Goal: Task Accomplishment & Management: Use online tool/utility

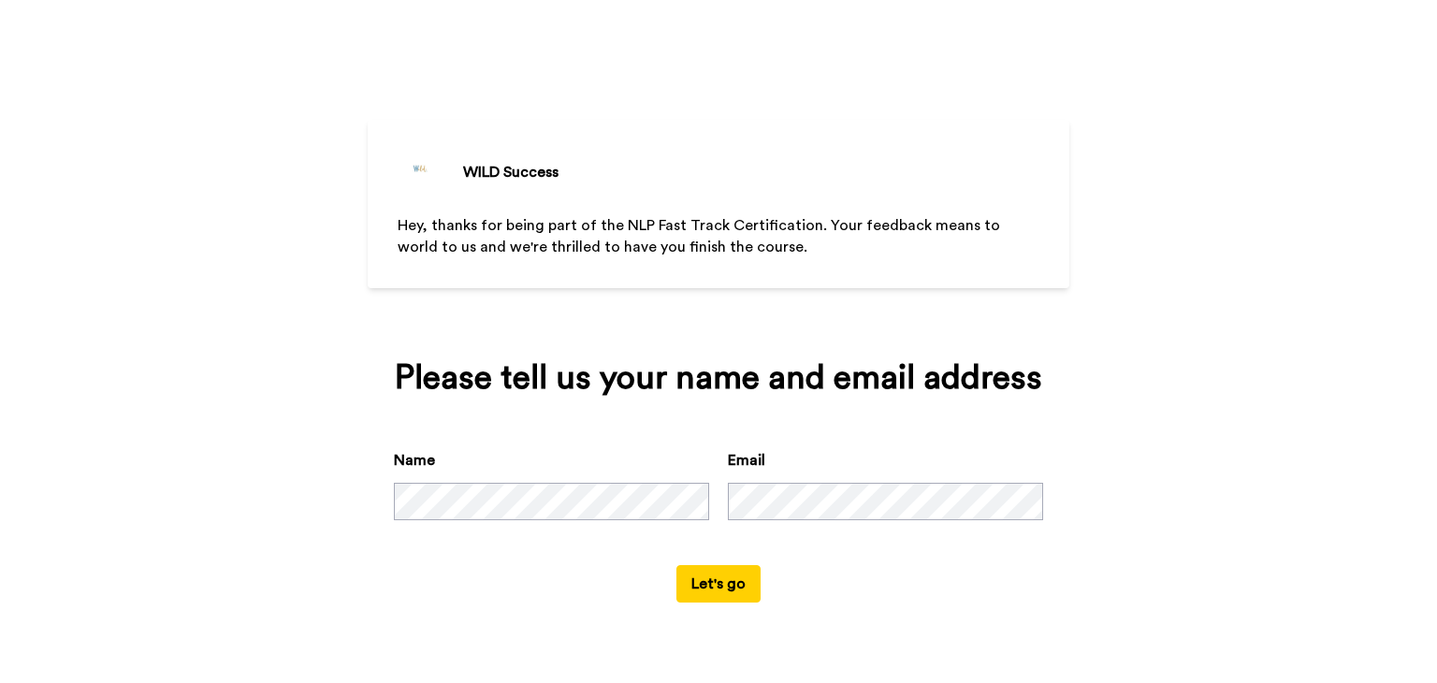
click at [726, 581] on button "Let's go" at bounding box center [718, 583] width 84 height 37
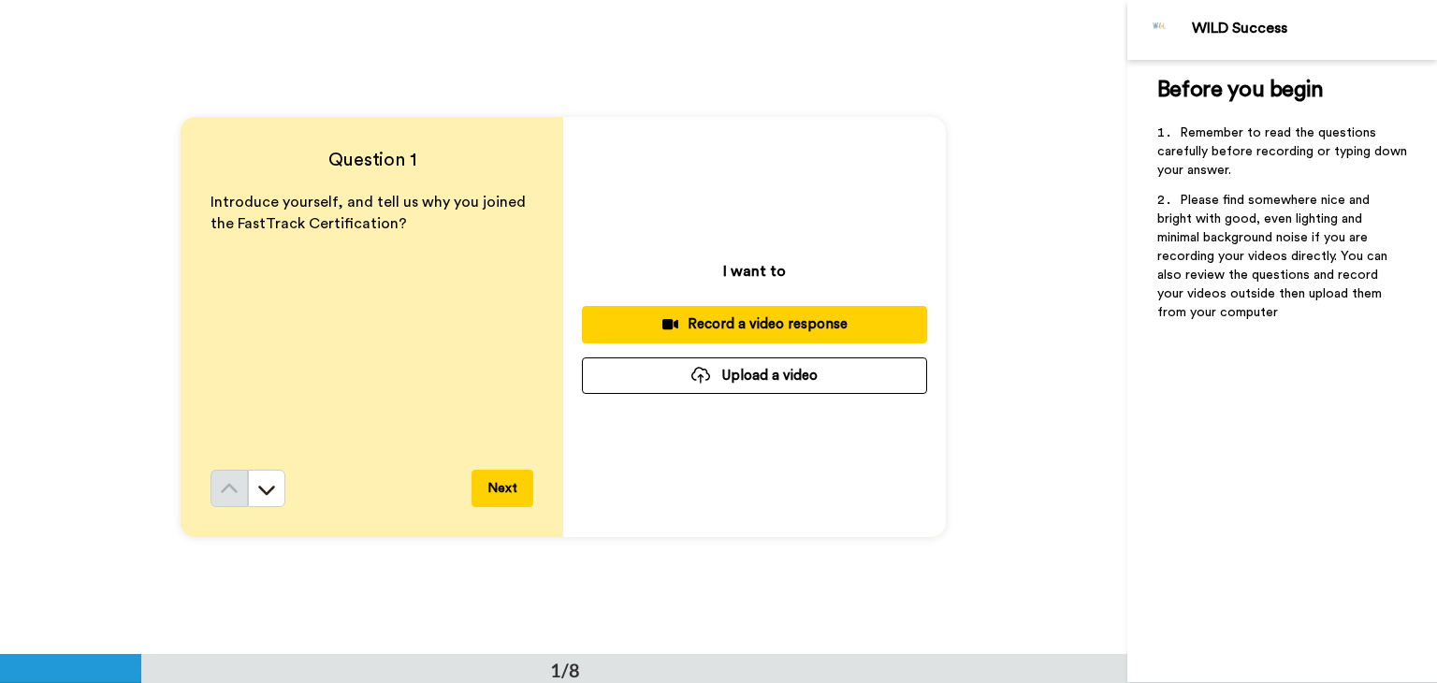
click at [739, 325] on div "Record a video response" at bounding box center [754, 324] width 315 height 20
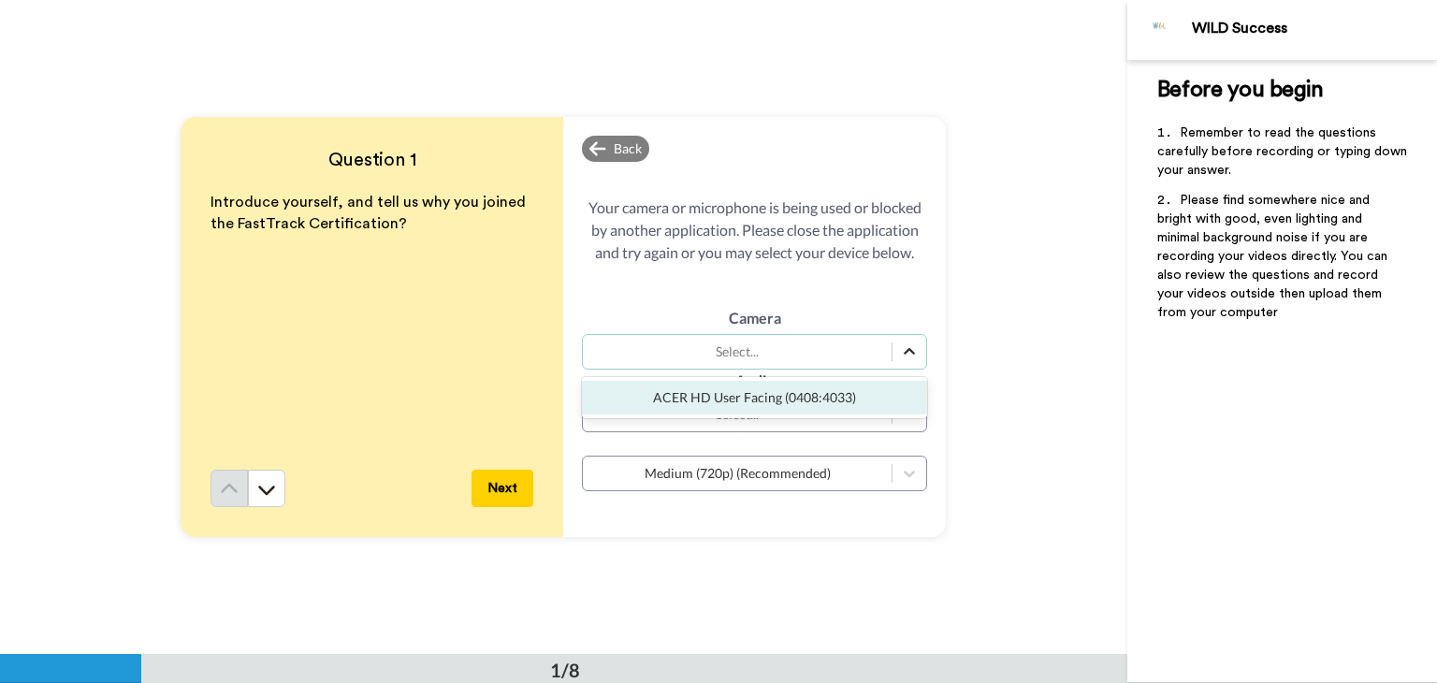
click at [904, 350] on icon at bounding box center [909, 351] width 19 height 19
click at [826, 405] on div "ACER HD User Facing (0408:4033)" at bounding box center [754, 398] width 345 height 34
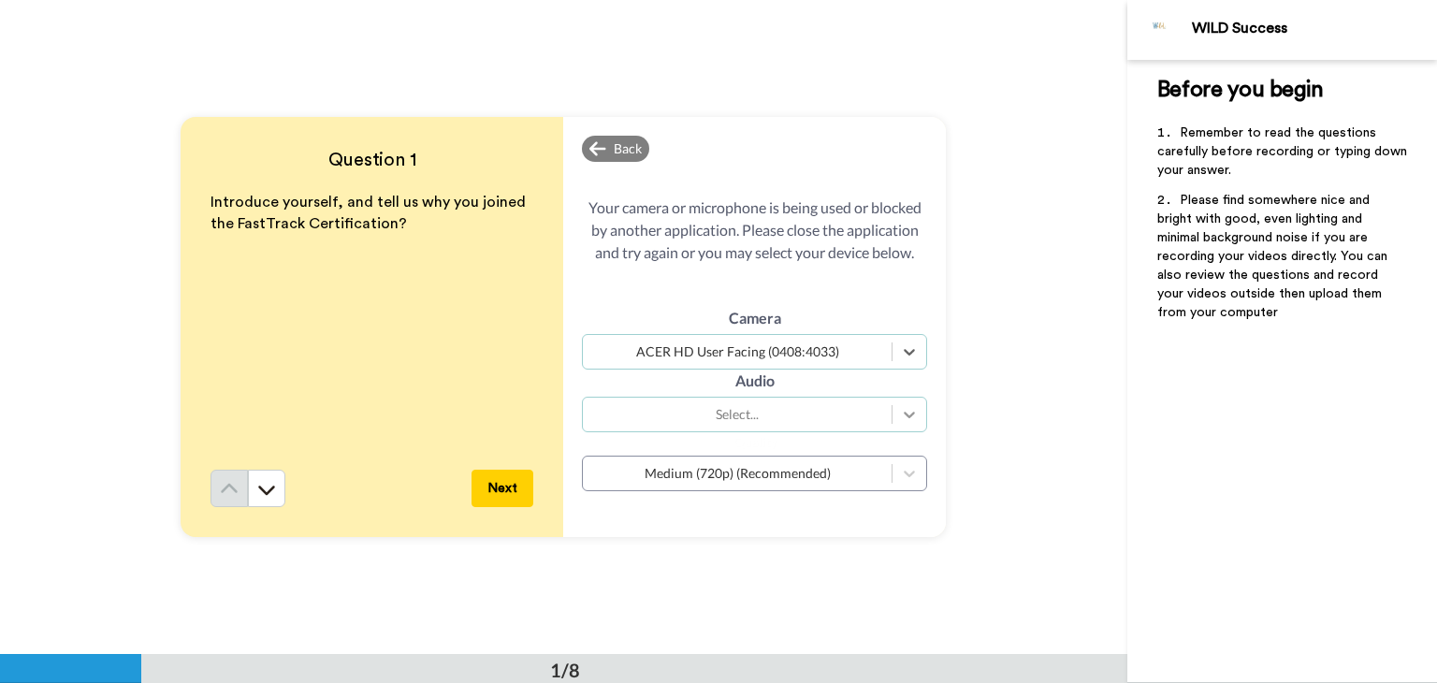
click at [907, 415] on icon at bounding box center [909, 414] width 19 height 19
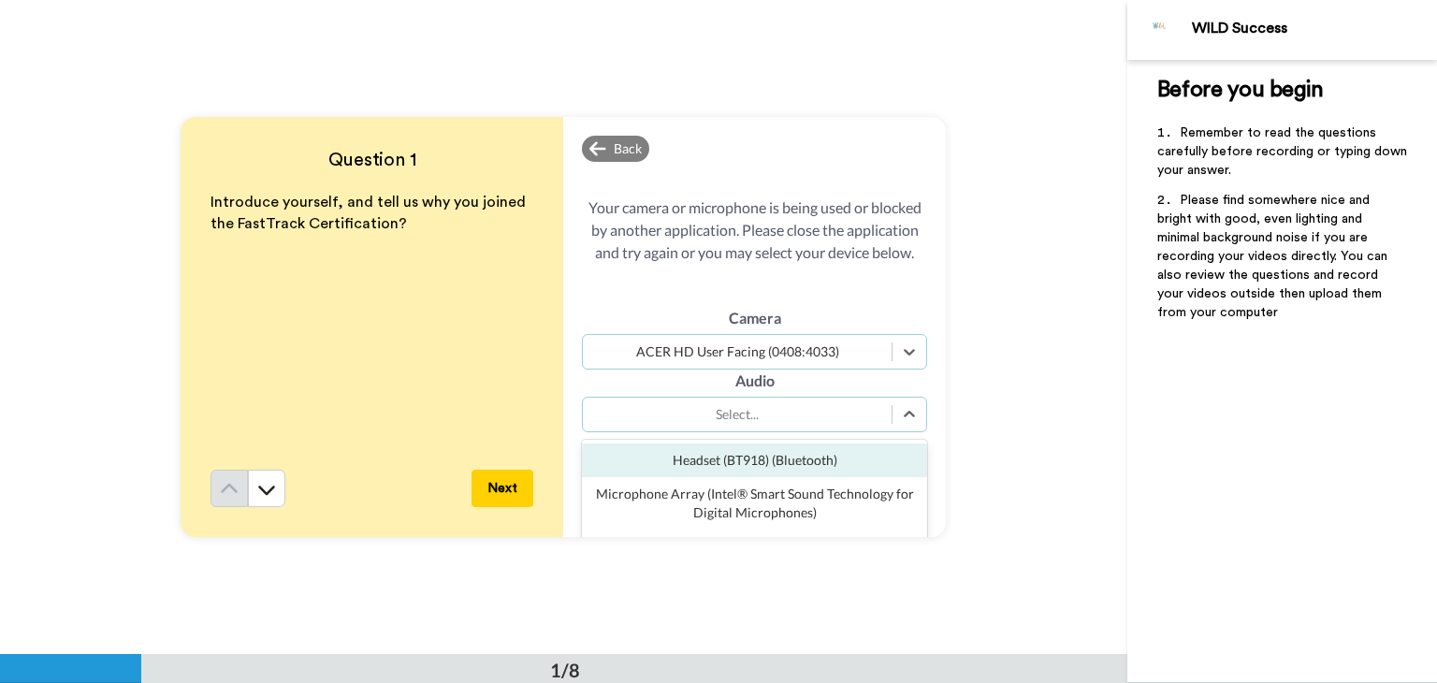
click at [760, 463] on div "Headset (BT918) (Bluetooth)" at bounding box center [754, 460] width 345 height 34
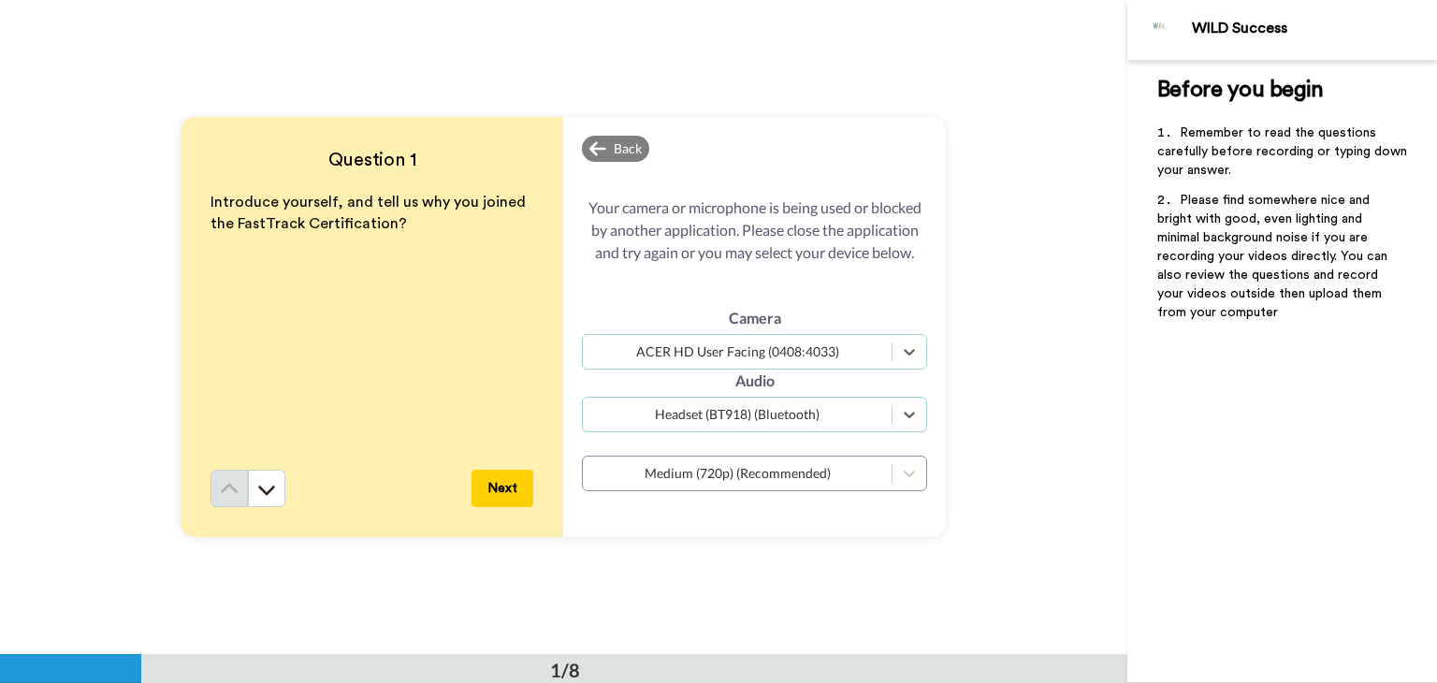
click at [494, 484] on button "Next" at bounding box center [502, 487] width 62 height 37
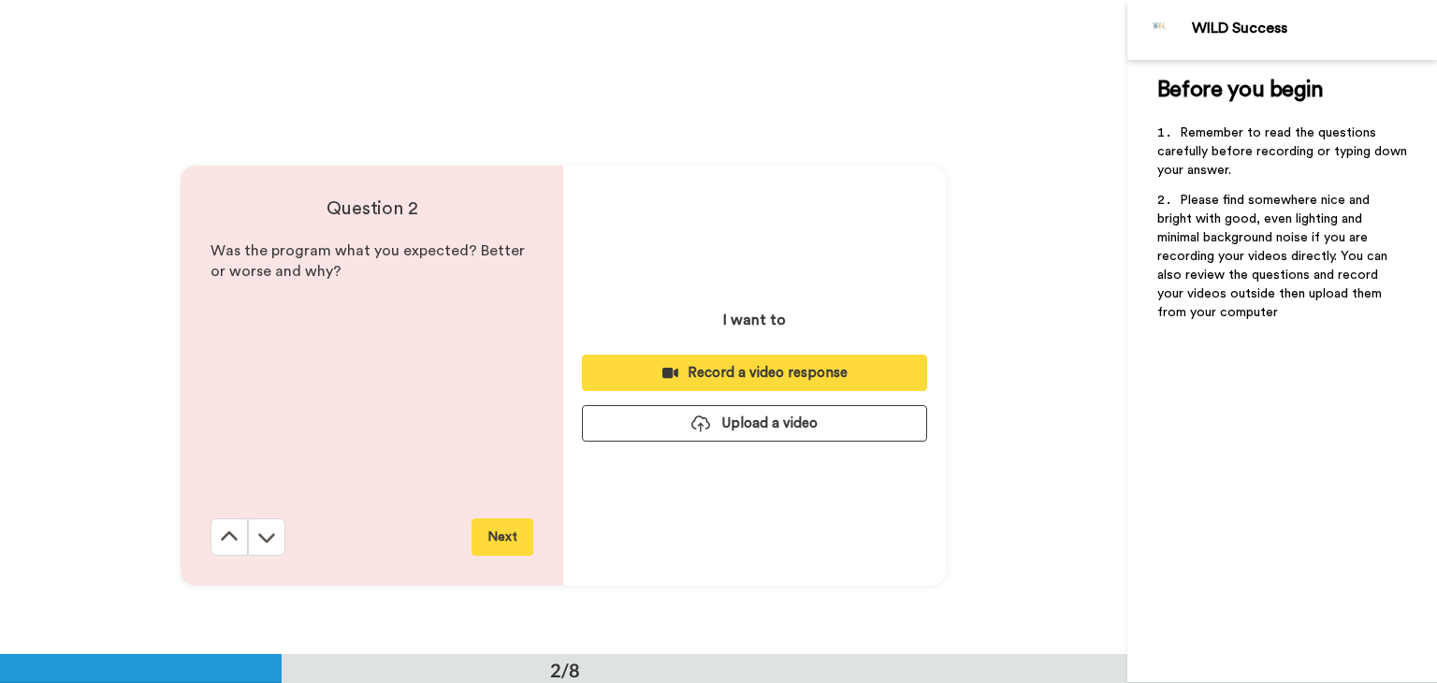
scroll to position [654, 0]
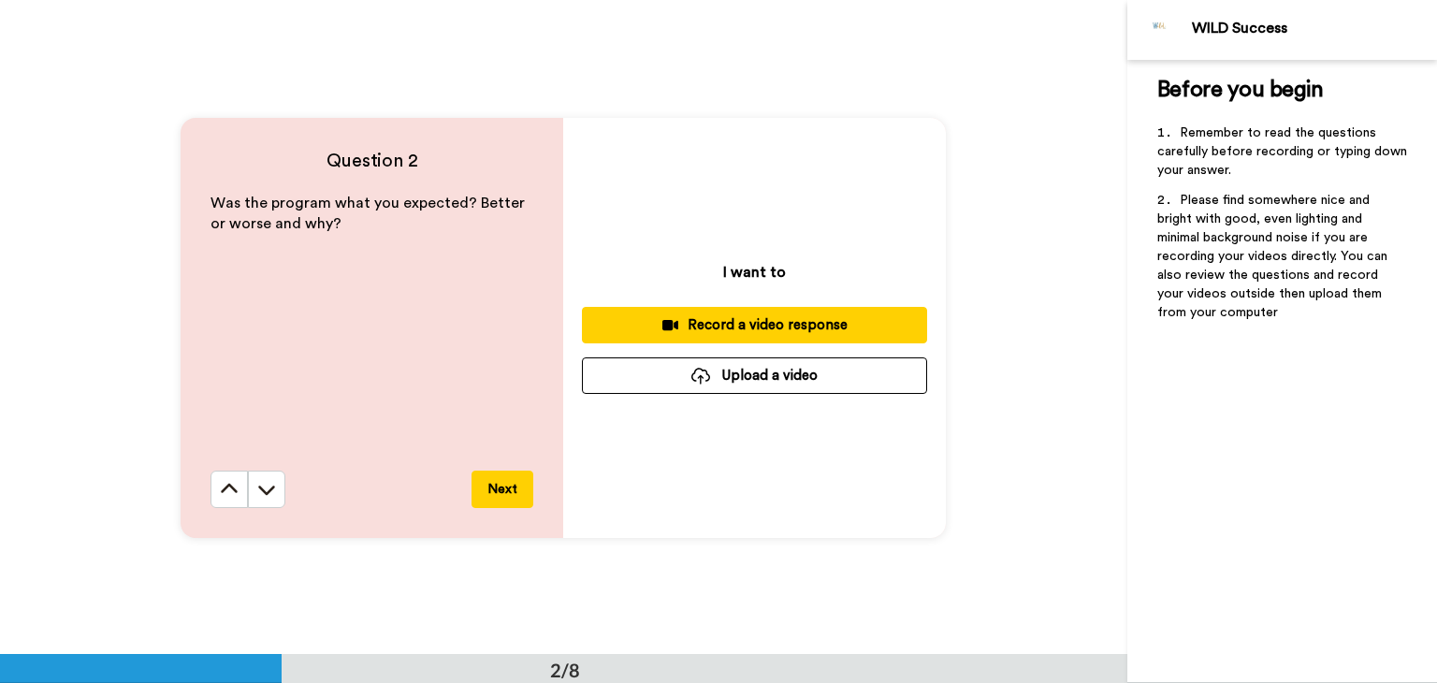
click at [753, 323] on div "Record a video response" at bounding box center [754, 325] width 315 height 20
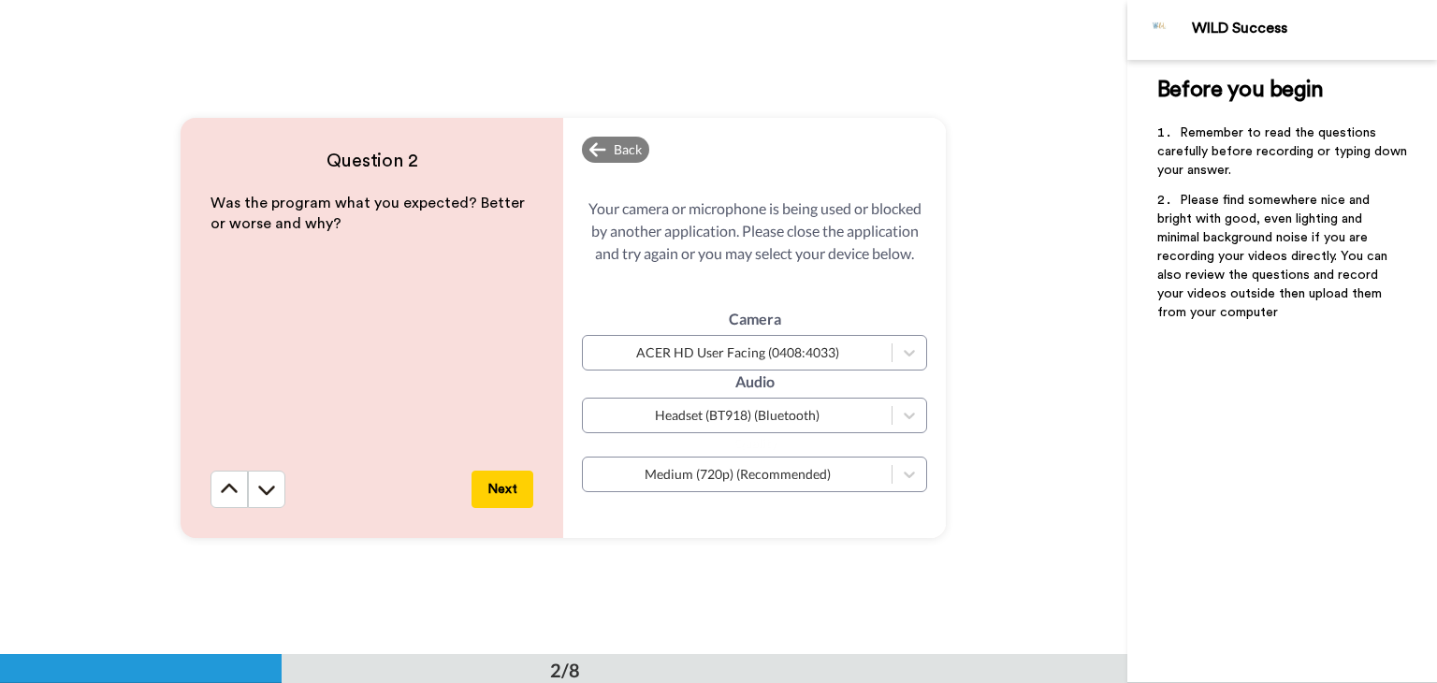
click at [502, 482] on button "Next" at bounding box center [502, 488] width 62 height 37
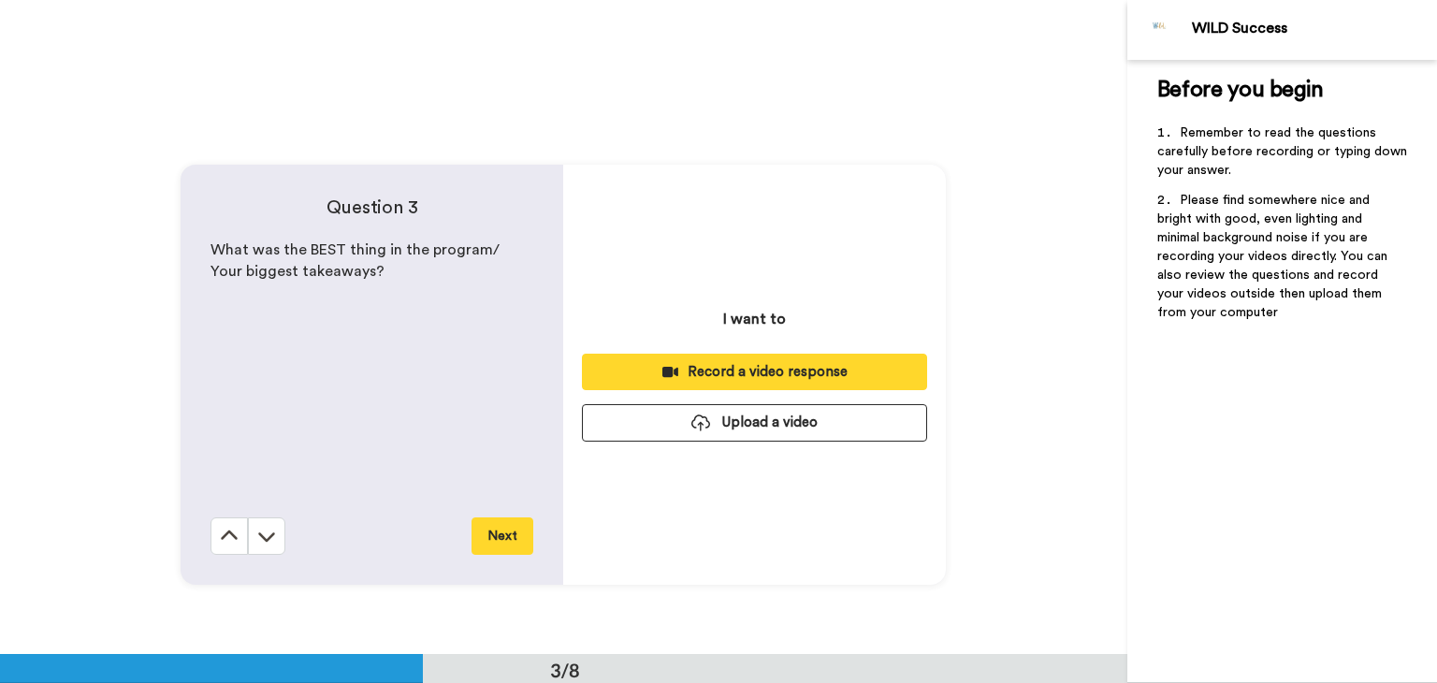
scroll to position [1307, 0]
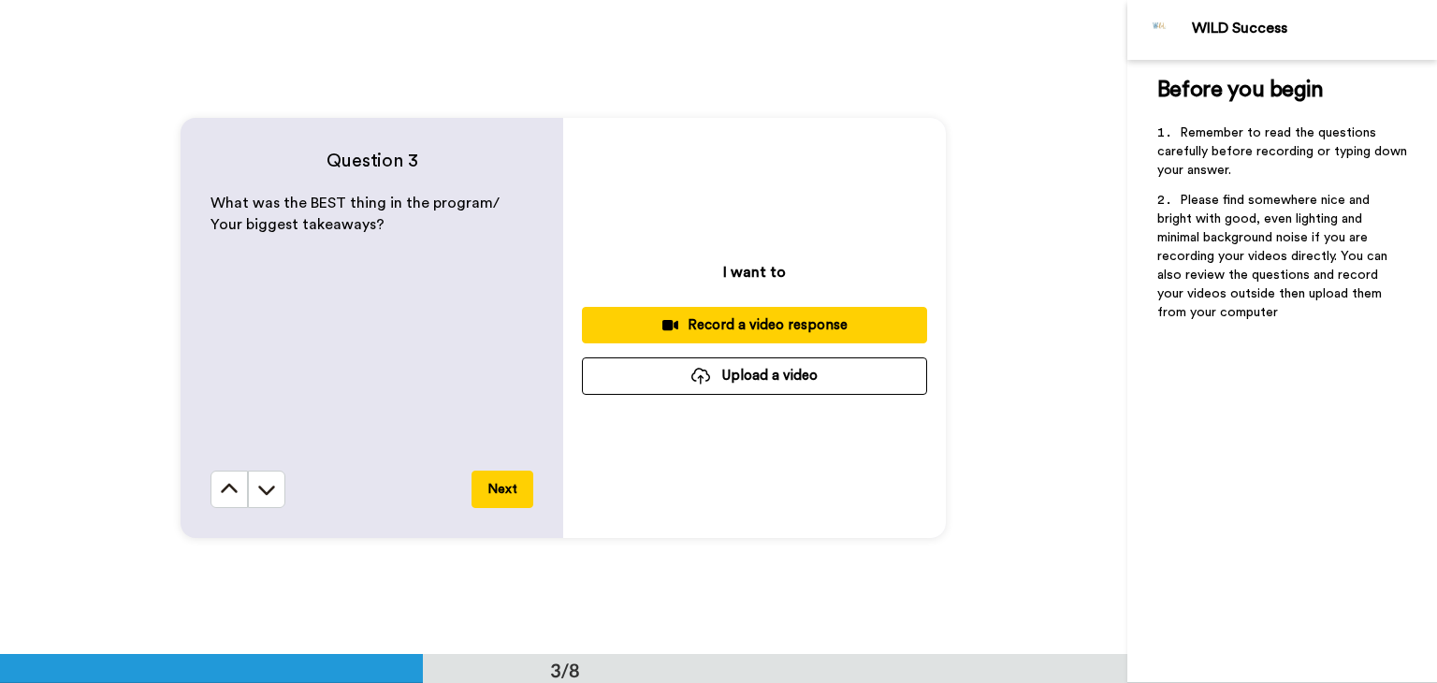
click at [774, 320] on div "Record a video response" at bounding box center [754, 325] width 315 height 20
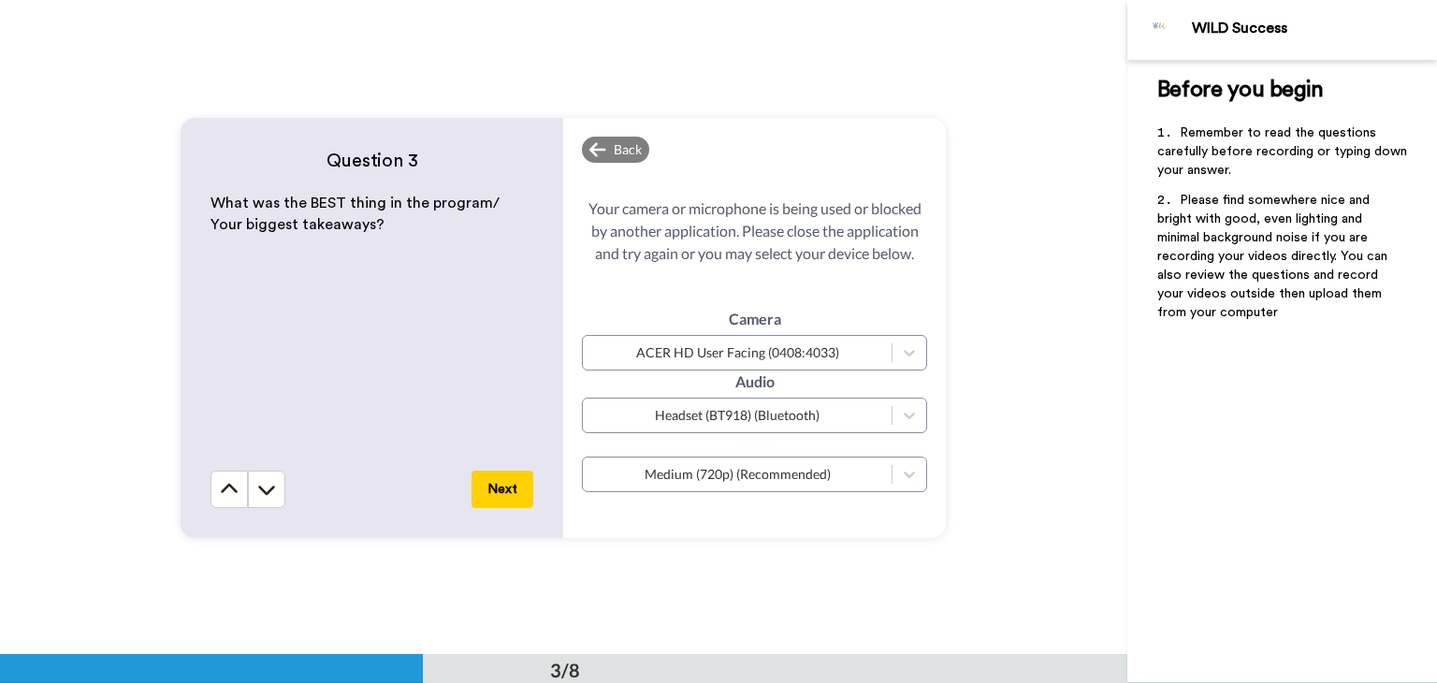
click at [501, 484] on button "Next" at bounding box center [502, 488] width 62 height 37
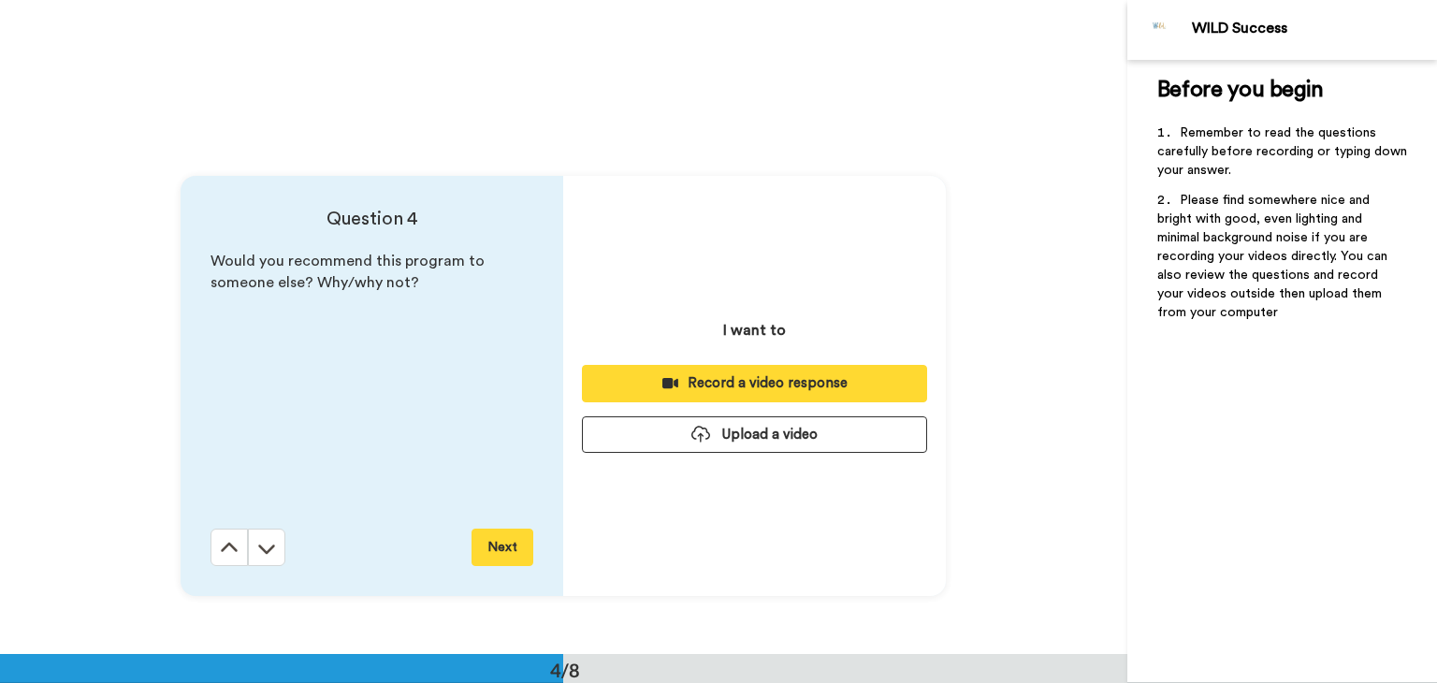
scroll to position [1960, 0]
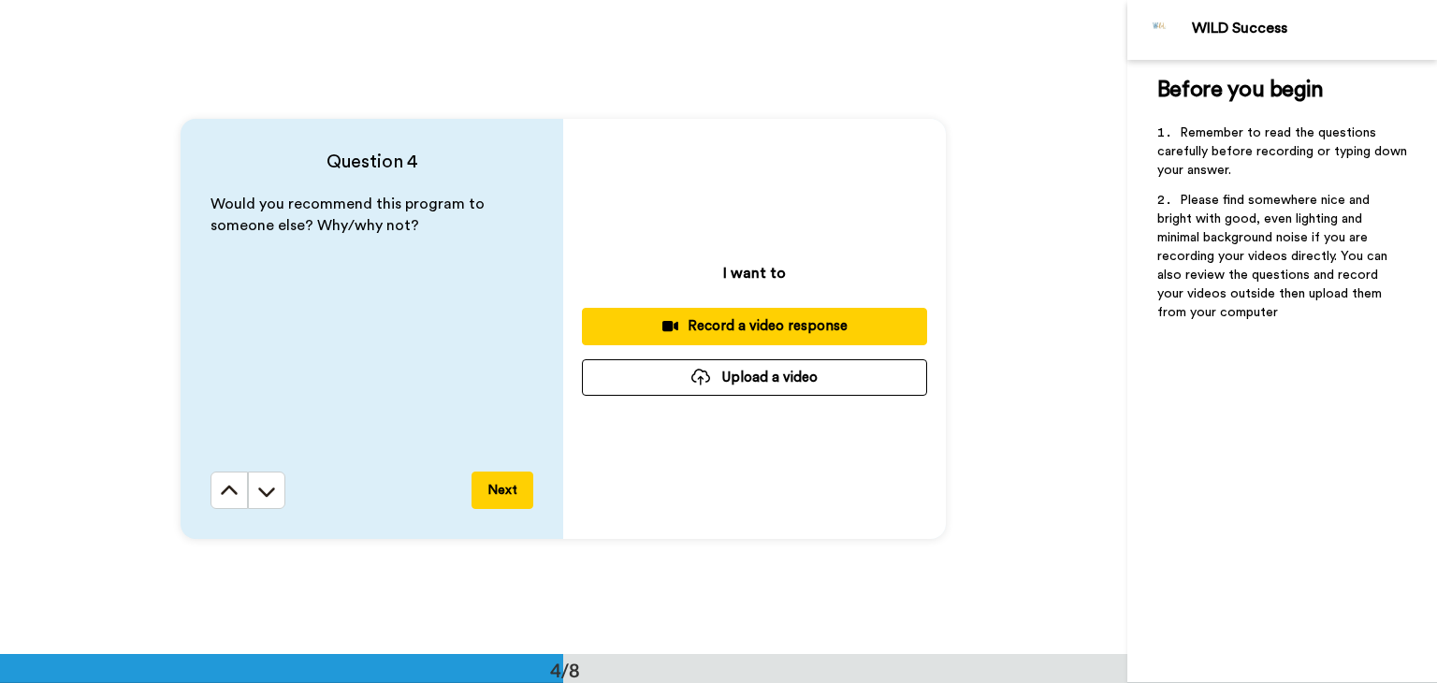
click at [767, 317] on div "Record a video response" at bounding box center [754, 326] width 315 height 20
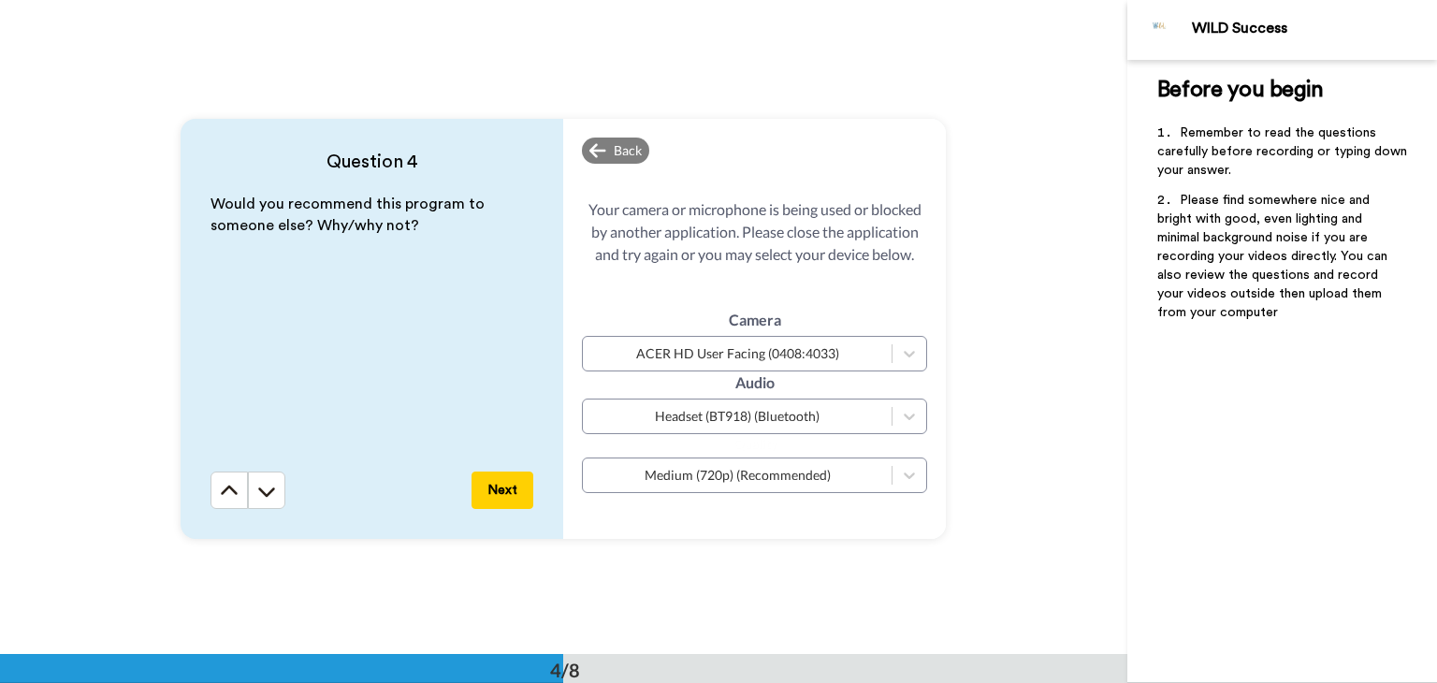
click at [493, 492] on button "Next" at bounding box center [502, 489] width 62 height 37
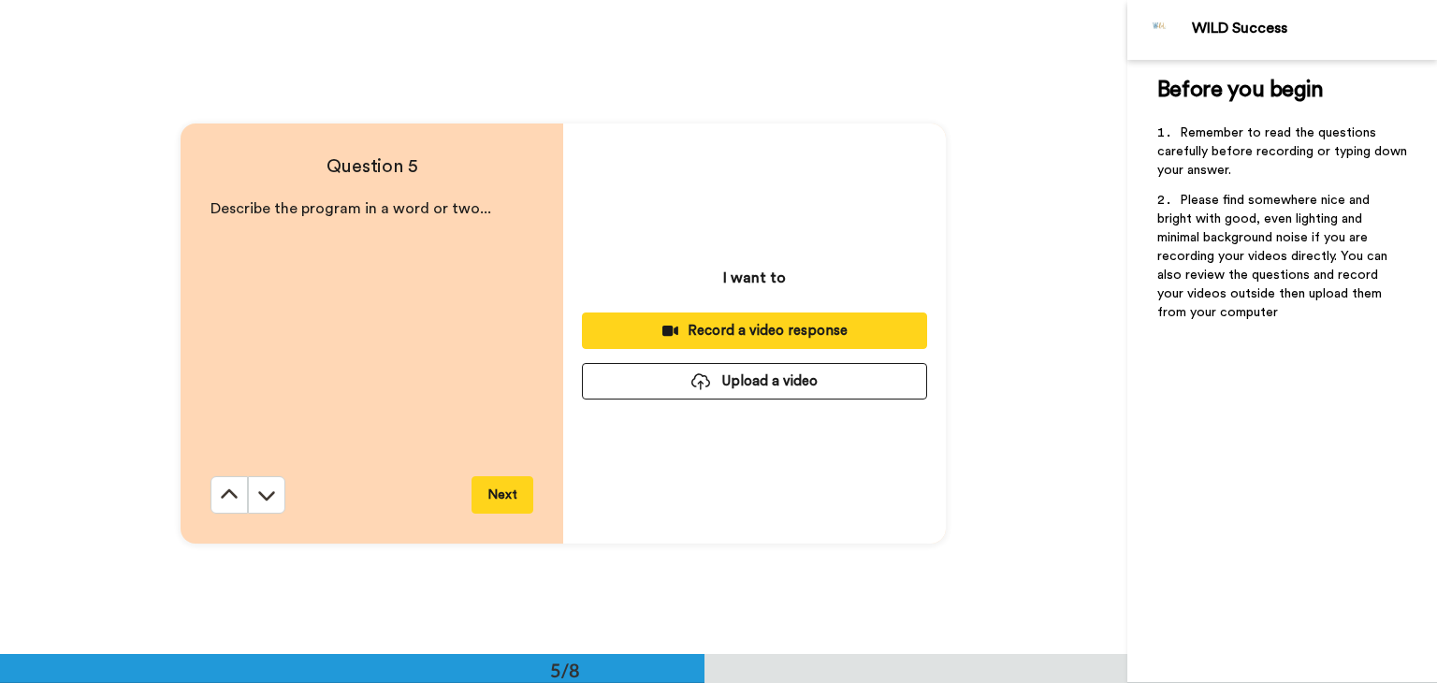
scroll to position [2615, 0]
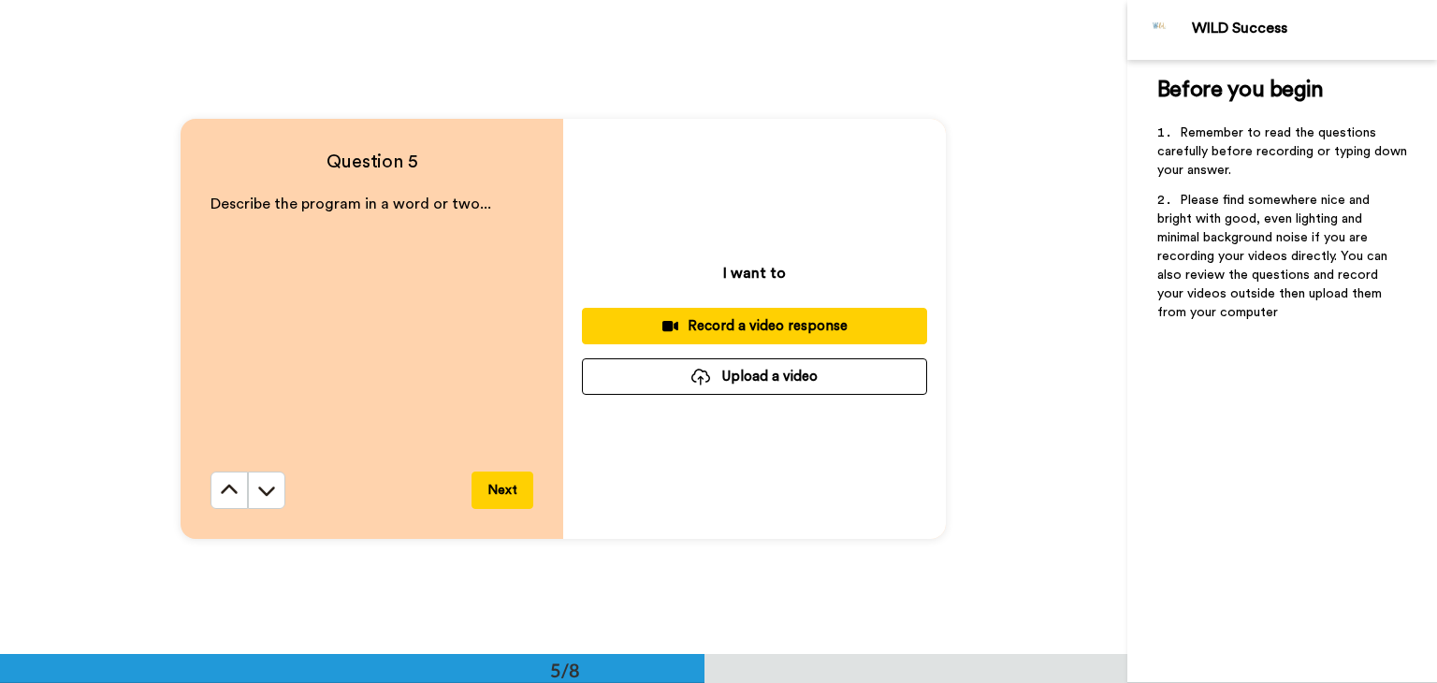
click at [753, 324] on div "Record a video response" at bounding box center [754, 326] width 315 height 20
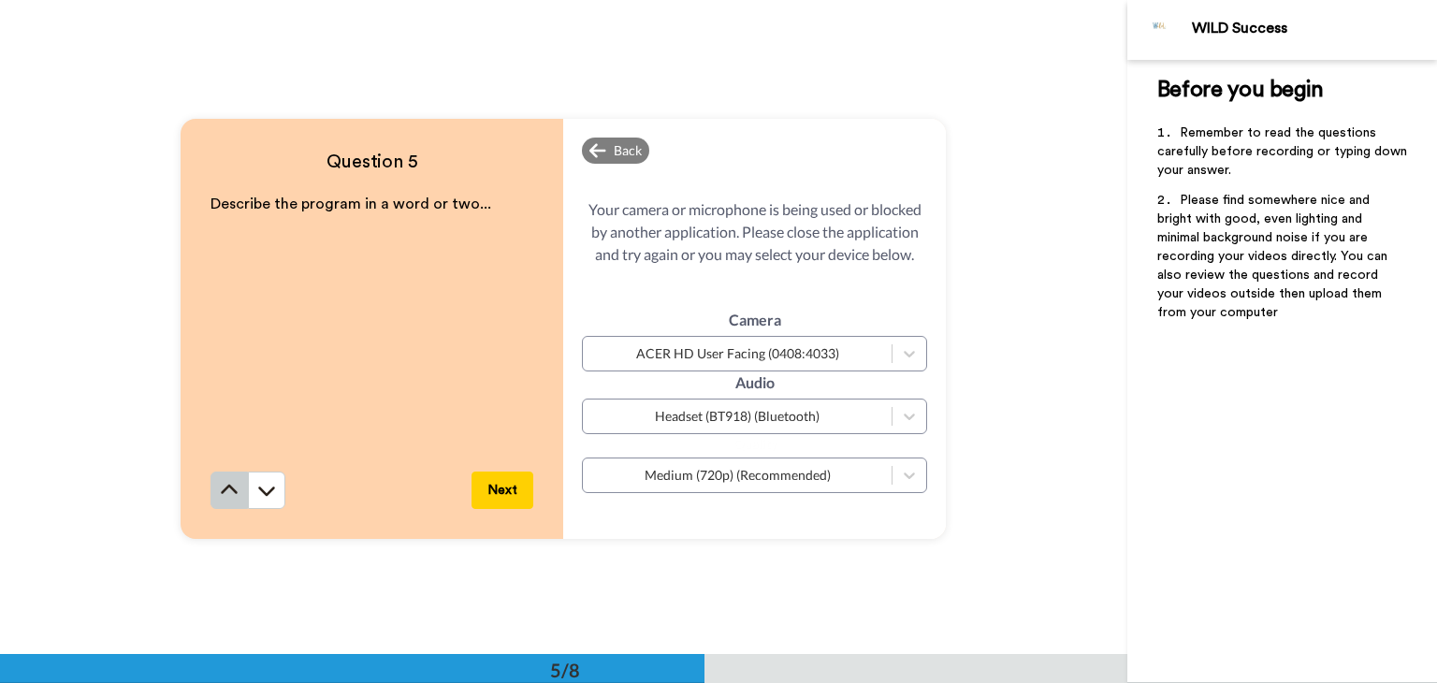
click at [220, 485] on icon at bounding box center [229, 490] width 19 height 19
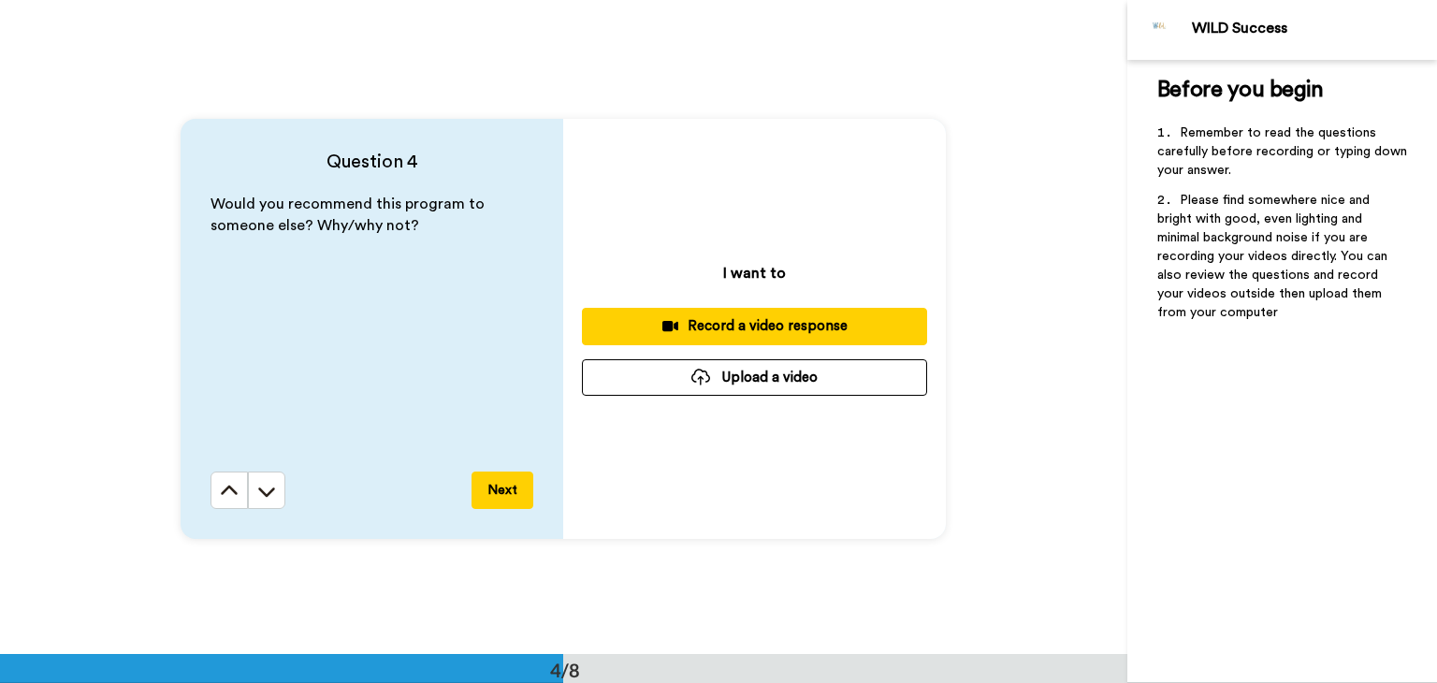
click at [220, 485] on icon at bounding box center [229, 491] width 19 height 19
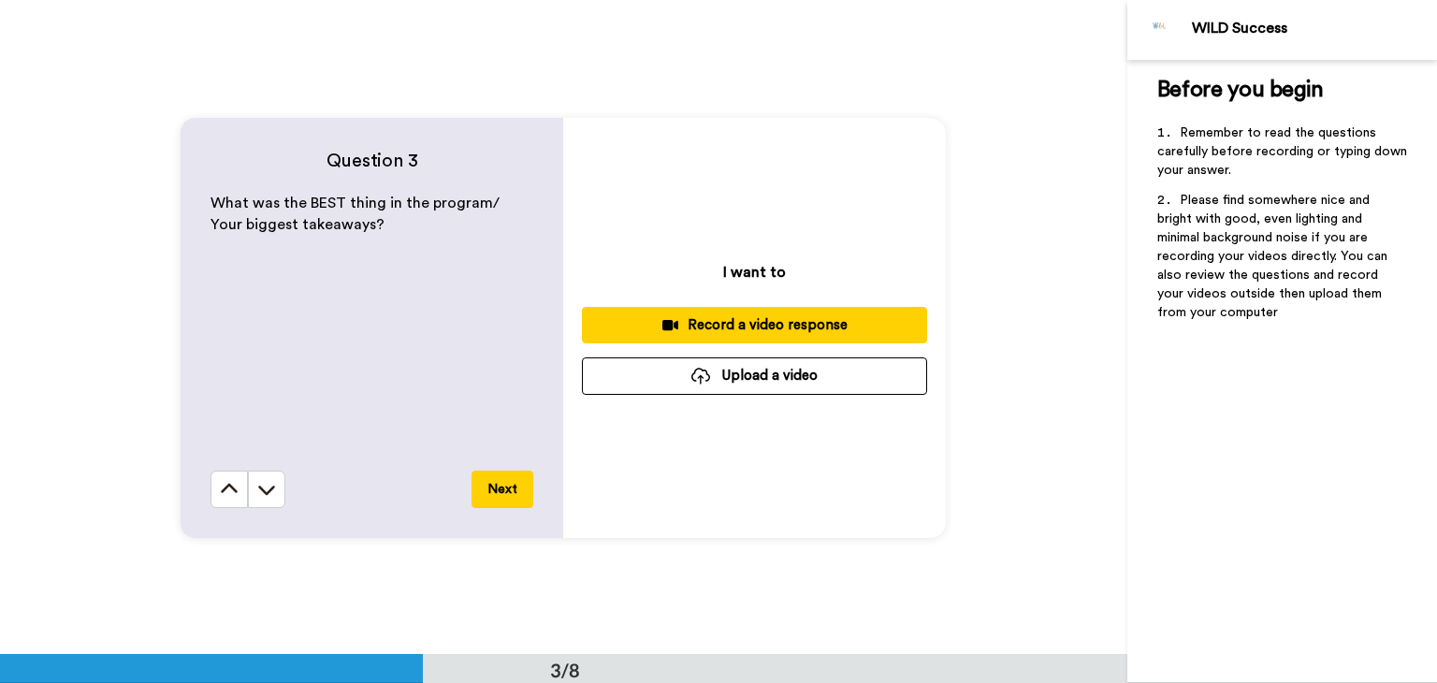
click at [220, 485] on icon at bounding box center [229, 489] width 19 height 19
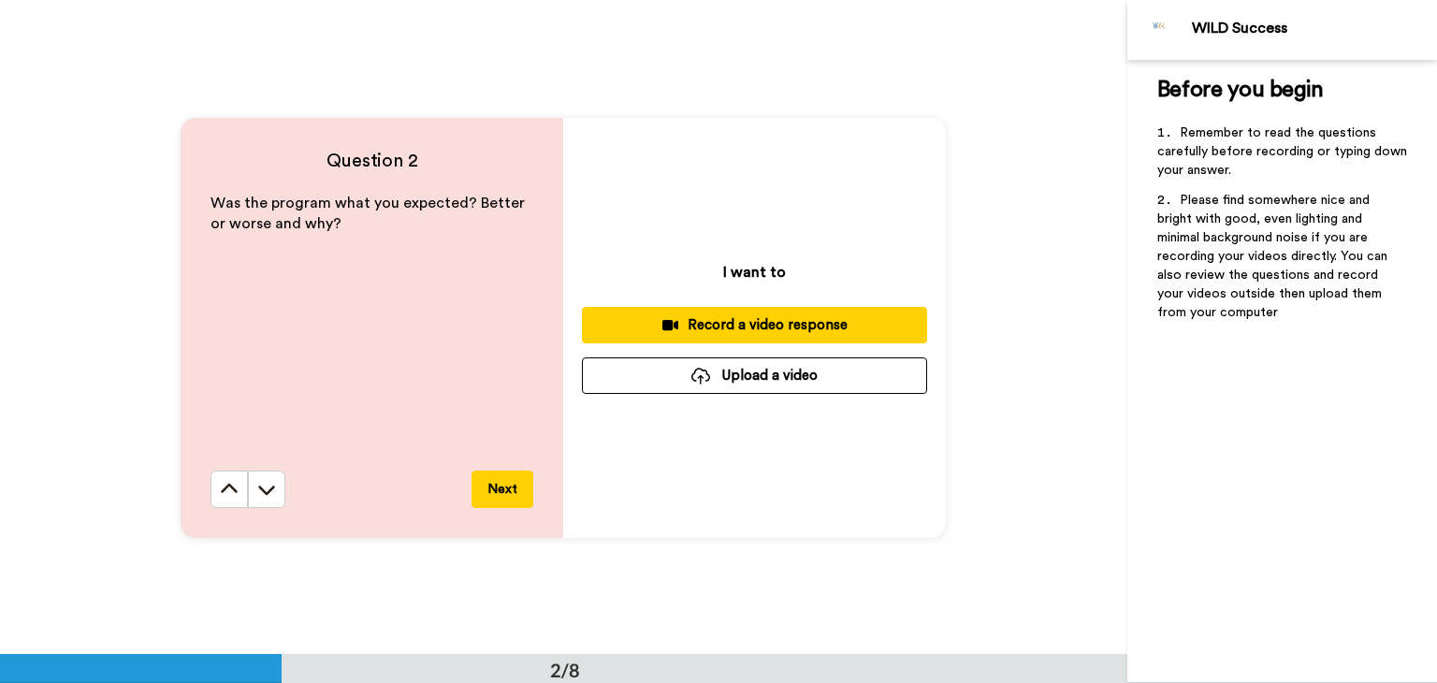
click at [220, 485] on icon at bounding box center [229, 489] width 19 height 19
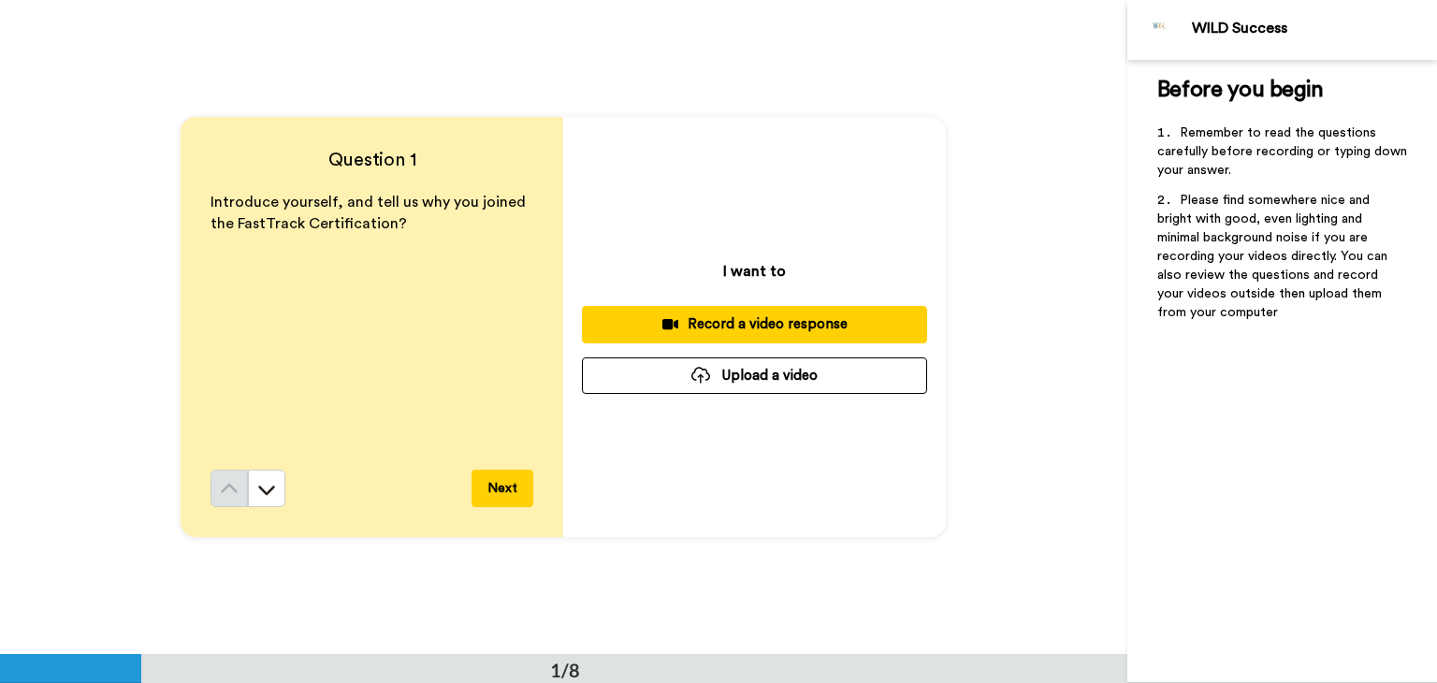
scroll to position [0, 0]
